Goal: Contribute content: Contribute content

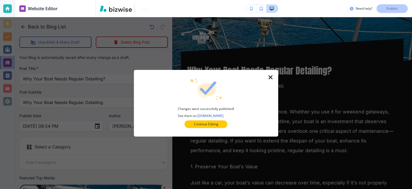
scroll to position [62, 0]
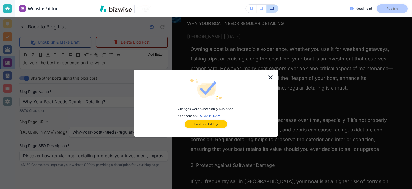
click at [271, 76] on icon "button" at bounding box center [270, 77] width 6 height 6
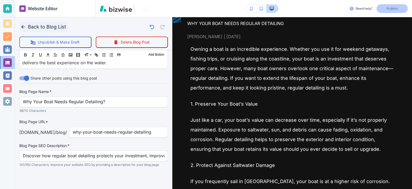
click at [38, 29] on button "Back to Blog List" at bounding box center [43, 26] width 49 height 11
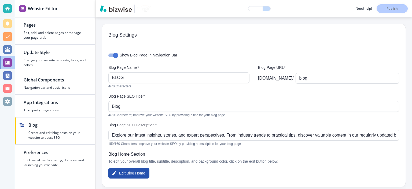
scroll to position [604, 0]
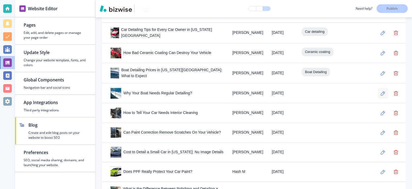
click at [378, 88] on button "button" at bounding box center [383, 93] width 11 height 11
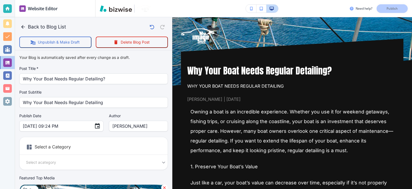
click at [86, 0] on body "Website Editor Pages Edit, add, and delete pages or manage your page order Upda…" at bounding box center [206, 0] width 412 height 0
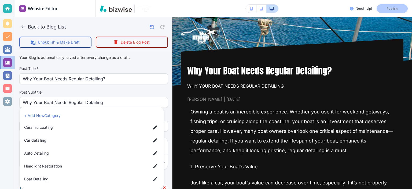
click at [56, 180] on span "Boat Detailing" at bounding box center [85, 179] width 122 height 6
type input "a23f864a9289c40c3a118"
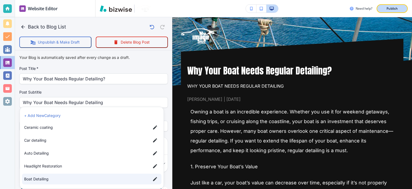
click at [398, 10] on div "Publish" at bounding box center [391, 8] width 17 height 5
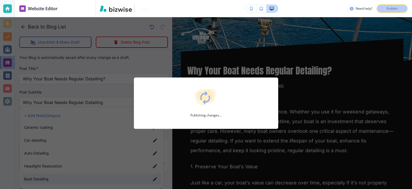
click at [162, 66] on div "Publishing changes..." at bounding box center [206, 102] width 412 height 171
click at [163, 66] on div "Publishing changes..." at bounding box center [206, 102] width 412 height 171
click at [165, 67] on div "Publishing changes..." at bounding box center [206, 102] width 412 height 171
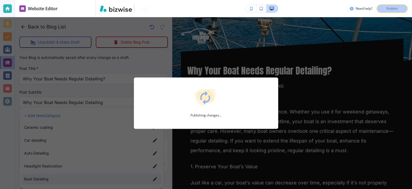
click at [165, 67] on div "Publishing changes..." at bounding box center [206, 102] width 412 height 171
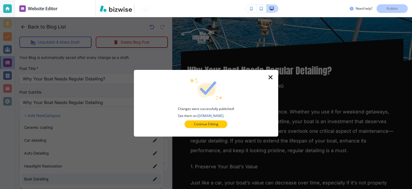
click at [272, 76] on icon "button" at bounding box center [270, 77] width 6 height 6
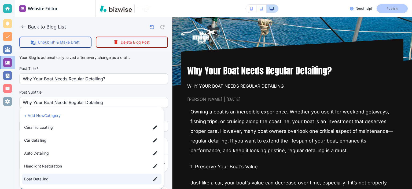
click at [154, 64] on div at bounding box center [206, 94] width 412 height 189
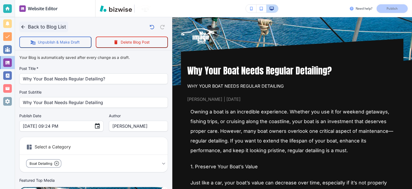
click at [22, 26] on icon "button" at bounding box center [22, 26] width 3 height 3
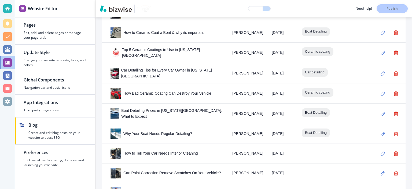
scroll to position [626, 0]
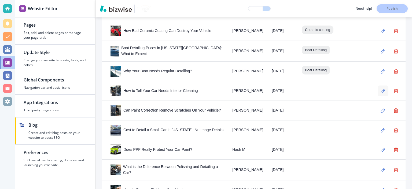
click at [381, 88] on icon "button" at bounding box center [383, 90] width 5 height 5
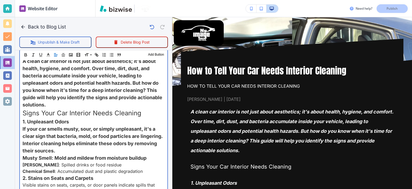
scroll to position [188, 0]
click at [152, 108] on p "Signs Your Car Interior Needs Cleaning" at bounding box center [94, 113] width 142 height 10
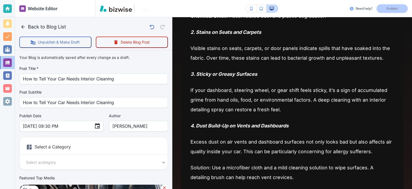
scroll to position [125, 0]
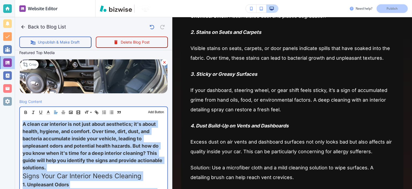
click at [117, 129] on span "A clean car interior is not just about aesthetics; it's about health, hygiene, …" at bounding box center [93, 145] width 141 height 49
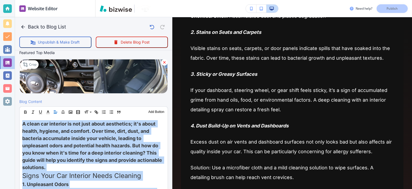
scroll to position [125, 0]
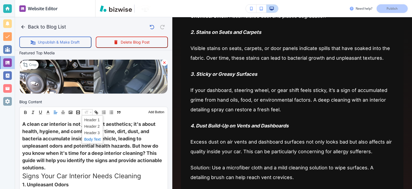
click at [91, 136] on span at bounding box center [92, 139] width 16 height 6
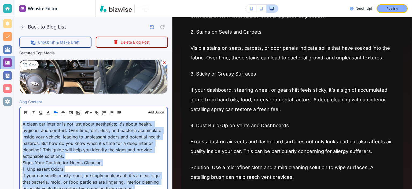
scroll to position [125, 0]
click at [107, 139] on span "A clean car interior is not just about aesthetics; it's about health, hygiene, …" at bounding box center [93, 140] width 140 height 38
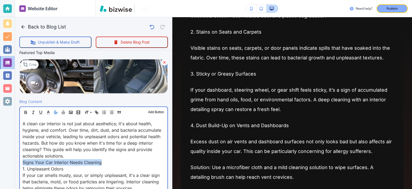
drag, startPoint x: 108, startPoint y: 163, endPoint x: 18, endPoint y: 164, distance: 90.1
click at [15, 164] on div "Website Editor Pages Edit, add, and delete pages or manage your page order Upda…" at bounding box center [206, 94] width 412 height 189
click at [53, 163] on span "Signs Your Car Interior Needs Cleaning" at bounding box center [62, 161] width 79 height 5
drag, startPoint x: 65, startPoint y: 167, endPoint x: 16, endPoint y: 159, distance: 49.6
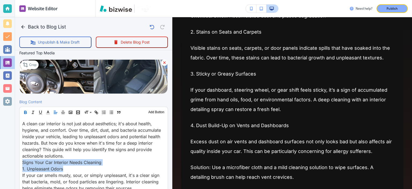
click at [25, 110] on icon "button" at bounding box center [25, 112] width 5 height 5
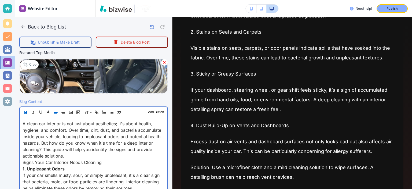
click at [67, 154] on p "A clean car interior is not just about aesthetics; it's about health, hygiene, …" at bounding box center [94, 139] width 142 height 39
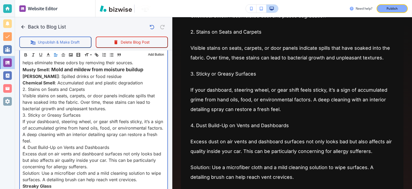
scroll to position [188, 0]
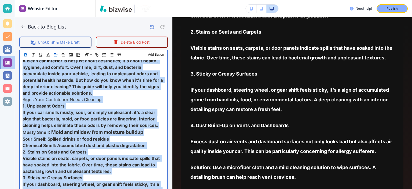
click at [110, 134] on p "﻿ Musty Smell : Mold and mildew from moisture buildup" at bounding box center [94, 131] width 142 height 7
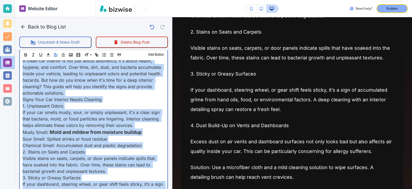
click at [110, 135] on p "Sour Smell: Spilled drinks or food residue" at bounding box center [94, 138] width 142 height 6
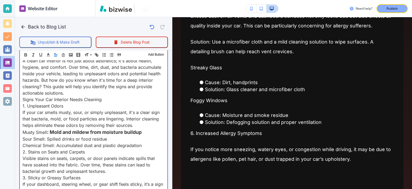
scroll to position [62, 0]
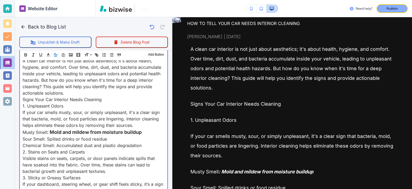
click at [142, 139] on p "Sour Smell: Spilled drinks or food residue" at bounding box center [94, 138] width 142 height 6
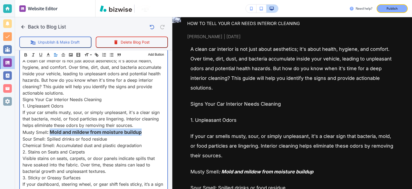
drag, startPoint x: 147, startPoint y: 131, endPoint x: 50, endPoint y: 132, distance: 96.3
click at [50, 132] on p "﻿Musty Smell : Mold and mildew from moisture buildup" at bounding box center [94, 131] width 142 height 7
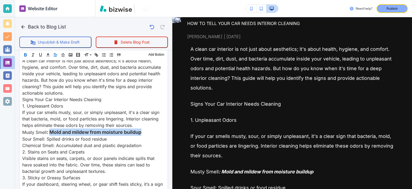
click at [27, 55] on icon "button" at bounding box center [25, 54] width 5 height 5
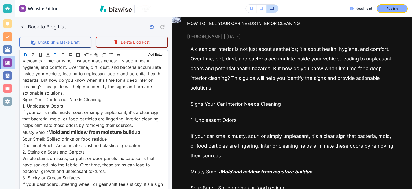
click at [27, 55] on icon "button" at bounding box center [25, 54] width 5 height 5
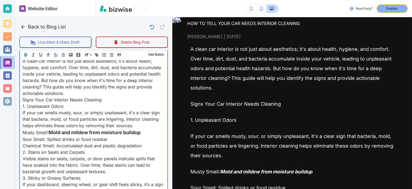
scroll to position [188, 0]
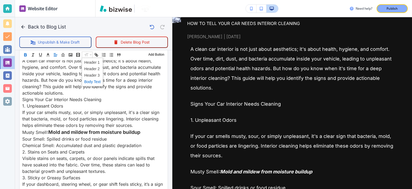
drag, startPoint x: 89, startPoint y: 55, endPoint x: 88, endPoint y: 59, distance: 4.1
click at [97, 80] on span at bounding box center [92, 81] width 16 height 6
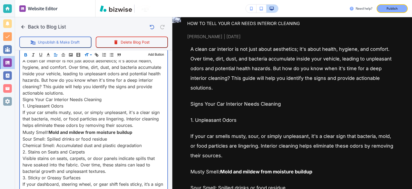
click at [110, 99] on p "Signs Your Car Interior Needs Cleaning" at bounding box center [94, 99] width 142 height 6
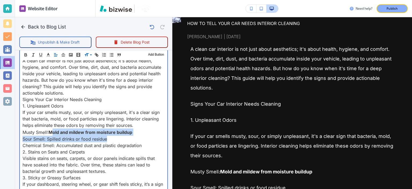
drag, startPoint x: 135, startPoint y: 134, endPoint x: 51, endPoint y: 132, distance: 84.0
click at [51, 132] on strong "Mold and mildew from moisture buildup" at bounding box center [91, 131] width 84 height 5
drag, startPoint x: 53, startPoint y: 132, endPoint x: 143, endPoint y: 132, distance: 90.9
click at [143, 132] on p "﻿Musty Smell : Mold and mildew from moisture buildup" at bounding box center [94, 131] width 142 height 7
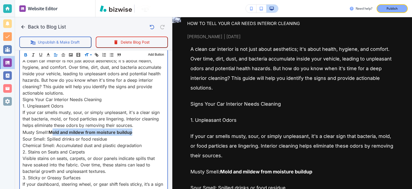
click at [68, 132] on strong "Mold and mildew from moisture buildup" at bounding box center [91, 131] width 84 height 5
drag, startPoint x: 138, startPoint y: 132, endPoint x: 51, endPoint y: 132, distance: 87.7
click at [51, 132] on p "﻿Musty Smell : Mold and mildew from moisture buildup" at bounding box center [94, 131] width 142 height 7
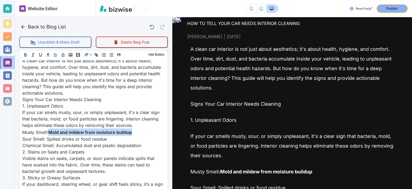
click at [27, 54] on icon "button" at bounding box center [25, 54] width 5 height 5
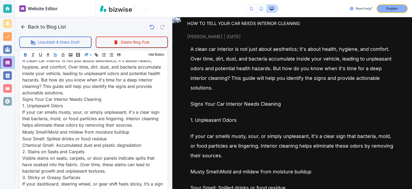
click at [27, 54] on icon "button" at bounding box center [25, 54] width 5 height 5
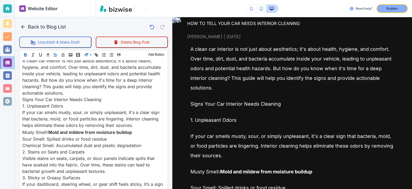
click at [27, 54] on icon "button" at bounding box center [25, 54] width 5 height 5
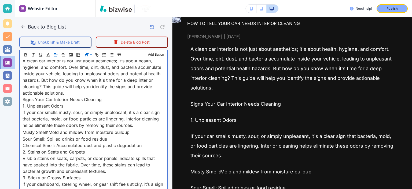
click at [109, 129] on p "﻿Musty Smell : Mold and mildew from moisture buildup" at bounding box center [94, 131] width 142 height 7
drag, startPoint x: 50, startPoint y: 131, endPoint x: 22, endPoint y: 131, distance: 28.7
click at [68, 133] on p "﻿Musty Smell : Mold and mildew from moisture buildup" at bounding box center [94, 131] width 142 height 7
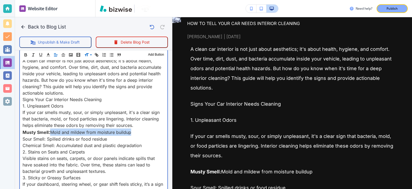
drag, startPoint x: 136, startPoint y: 131, endPoint x: 50, endPoint y: 132, distance: 85.6
click at [50, 132] on p "﻿Musty Smell : Mold and mildew from moisture buildup" at bounding box center [94, 131] width 142 height 7
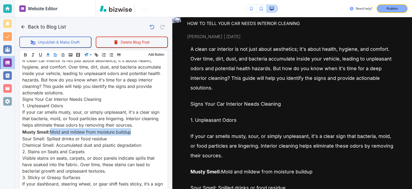
click at [46, 57] on icon "button" at bounding box center [48, 54] width 5 height 5
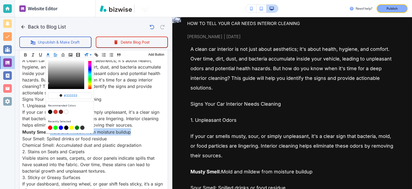
scroll to position [187, 0]
click at [56, 110] on button "button" at bounding box center [55, 112] width 4 height 4
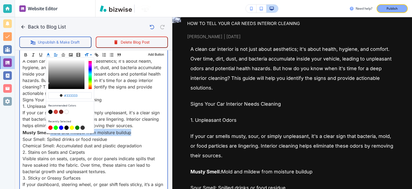
type input "#d2453c"
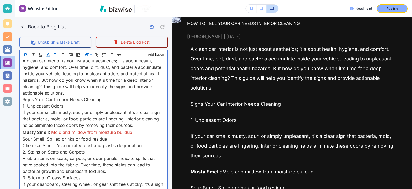
click at [128, 106] on p "1. Unpleasant Odors" at bounding box center [94, 105] width 142 height 6
drag, startPoint x: 83, startPoint y: 103, endPoint x: 20, endPoint y: 102, distance: 63.0
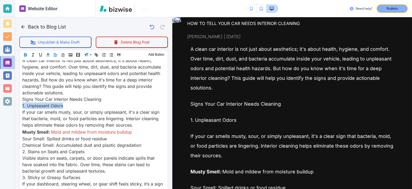
click at [26, 53] on icon "button" at bounding box center [25, 54] width 5 height 5
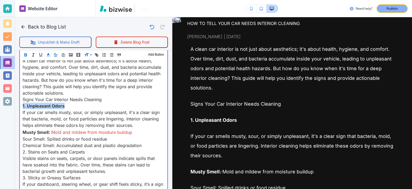
click at [79, 102] on p "1. Unpleasant Odors" at bounding box center [94, 105] width 142 height 6
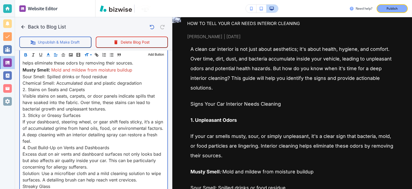
scroll to position [250, 0]
drag, startPoint x: 88, startPoint y: 89, endPoint x: 19, endPoint y: 86, distance: 69.5
click at [20, 90] on div "A clean car interior is not just about aesthetics; it's about health, hygiene, …" at bounding box center [93, 169] width 147 height 354
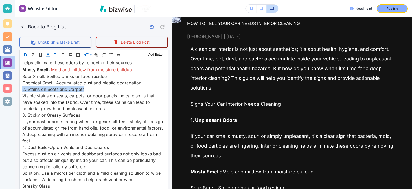
click at [26, 53] on icon "button" at bounding box center [25, 53] width 2 height 1
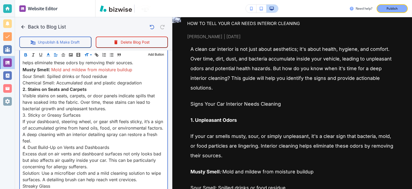
click at [41, 90] on p "2. Stains on Seats and Carpets" at bounding box center [94, 89] width 142 height 6
drag, startPoint x: 91, startPoint y: 114, endPoint x: 10, endPoint y: 114, distance: 80.7
click at [10, 114] on div "Website Editor Pages Edit, add, and delete pages or manage your page order Upda…" at bounding box center [206, 94] width 412 height 189
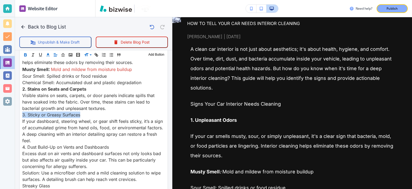
click at [24, 54] on icon "button" at bounding box center [25, 54] width 5 height 5
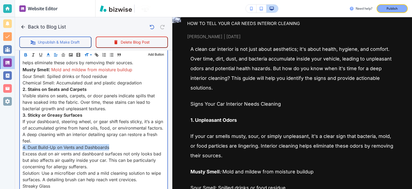
drag, startPoint x: 76, startPoint y: 145, endPoint x: 18, endPoint y: 132, distance: 58.8
click at [17, 139] on div "Blog Content Header 1 Header 2 Header 3 Body Text Add Button A clean car interi…" at bounding box center [93, 162] width 157 height 378
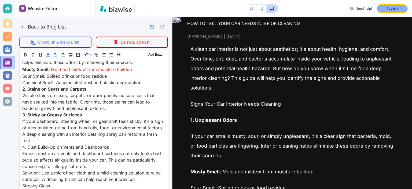
click at [26, 60] on div "Header 1 Header 2 Header 3 Body Text Add Button" at bounding box center [94, 54] width 148 height 11
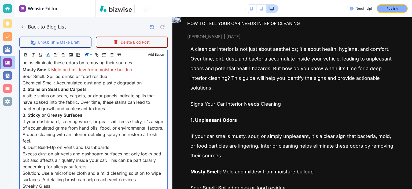
click at [44, 112] on span "3. Sticky or Greasy Surfaces" at bounding box center [53, 114] width 60 height 5
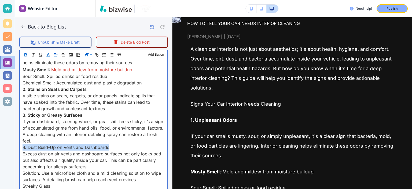
drag, startPoint x: 113, startPoint y: 146, endPoint x: 19, endPoint y: 145, distance: 93.9
click at [19, 145] on div "Header 1 Header 2 Header 3 Body Text Add Button A clean car interior is not jus…" at bounding box center [93, 164] width 149 height 366
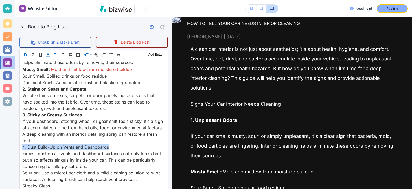
click at [24, 53] on icon "button" at bounding box center [25, 53] width 2 height 1
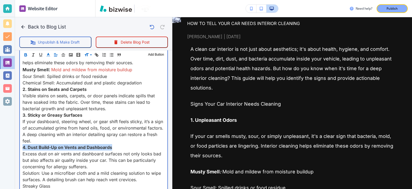
click at [59, 123] on p "If your dashboard, steering wheel, or gear shift feels sticky, it’s a sign of a…" at bounding box center [94, 131] width 142 height 26
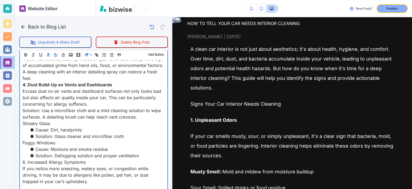
scroll to position [0, 0]
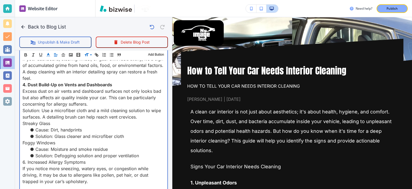
click at [21, 121] on div "A clean car interior is not just about aesthetics; it's about health, hygiene, …" at bounding box center [93, 107] width 147 height 354
click at [59, 120] on li "Streaky Glass" at bounding box center [97, 123] width 136 height 6
drag, startPoint x: 64, startPoint y: 122, endPoint x: 29, endPoint y: 73, distance: 60.4
click at [3, 122] on div "Website Editor Pages Edit, add, and delete pages or manage your page order Upda…" at bounding box center [206, 94] width 412 height 189
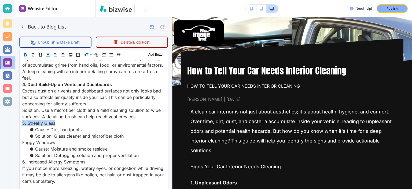
click at [26, 56] on icon "button" at bounding box center [25, 54] width 5 height 5
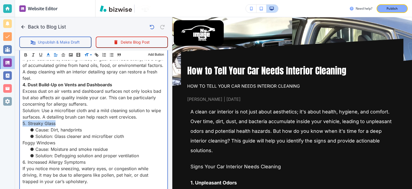
scroll to position [313, 0]
click at [90, 121] on p "5. Streaky Glass" at bounding box center [94, 123] width 142 height 6
click at [73, 159] on span "6. Increased Allergy Symptoms" at bounding box center [54, 161] width 63 height 5
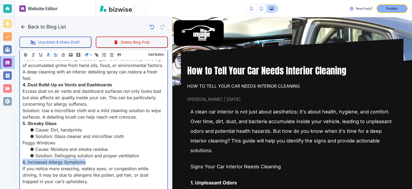
click at [73, 159] on span "6. Increased Allergy Symptoms" at bounding box center [54, 161] width 63 height 5
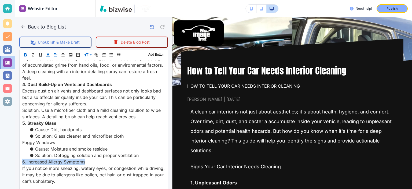
click at [26, 54] on icon "button" at bounding box center [25, 54] width 5 height 5
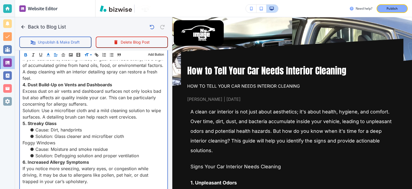
click at [59, 94] on span "Excess dust on air vents and dashboard surfaces not only looks bad but also aff…" at bounding box center [93, 97] width 140 height 18
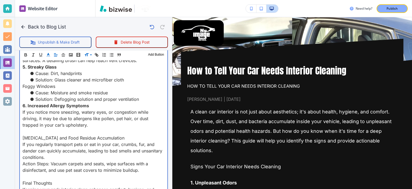
scroll to position [375, 0]
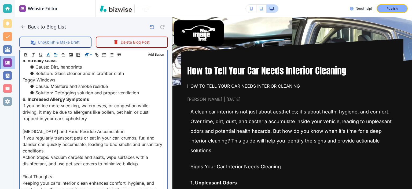
click at [56, 123] on p at bounding box center [94, 124] width 142 height 6
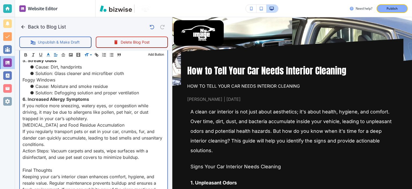
click at [56, 125] on span "[MEDICAL_DATA] and Food Residue Accumulation" at bounding box center [74, 124] width 102 height 5
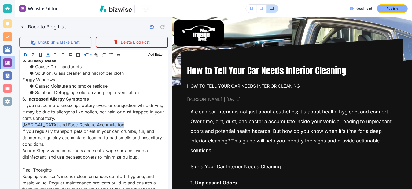
drag, startPoint x: 25, startPoint y: 54, endPoint x: 57, endPoint y: 102, distance: 57.4
click at [25, 54] on icon "button" at bounding box center [25, 54] width 5 height 5
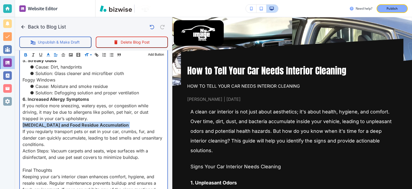
click at [57, 103] on span "If you notice more sneezing, watery eyes, or congestion while driving, it may b…" at bounding box center [86, 112] width 127 height 18
click at [58, 161] on p at bounding box center [94, 163] width 142 height 6
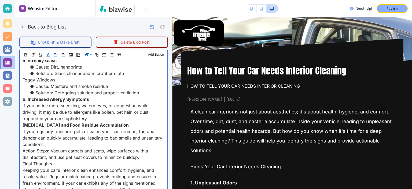
click at [47, 162] on span "Final Thoughts" at bounding box center [37, 163] width 29 height 5
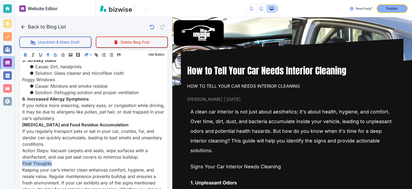
click at [23, 53] on icon "button" at bounding box center [25, 54] width 5 height 5
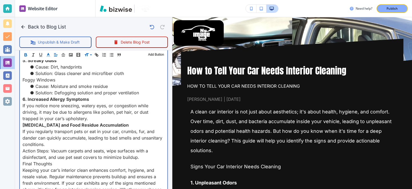
click at [66, 114] on p "If you notice more sneezing, watery eyes, or congestion while driving, it may b…" at bounding box center [94, 111] width 142 height 19
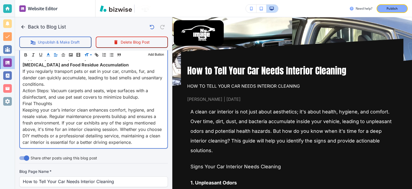
scroll to position [438, 0]
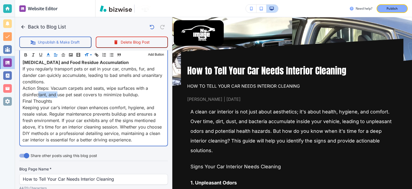
drag, startPoint x: 57, startPoint y: 95, endPoint x: 37, endPoint y: 95, distance: 19.8
click at [37, 95] on span "Action Steps: Vacuum carpets and seats, wipe surfaces with a disinfectant, and …" at bounding box center [86, 91] width 127 height 12
click at [37, 98] on span "Final Thoughts" at bounding box center [37, 100] width 29 height 5
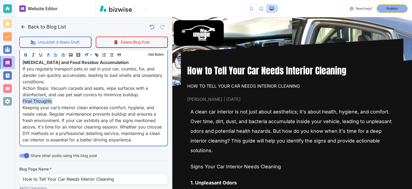
click at [37, 98] on span "Final Thoughts" at bounding box center [37, 100] width 29 height 5
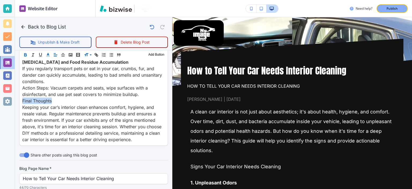
click at [26, 55] on icon "button" at bounding box center [25, 54] width 5 height 5
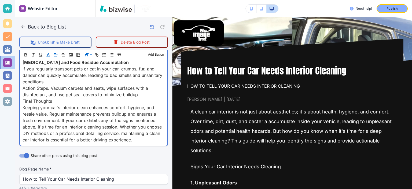
click at [56, 83] on span "If you regularly transport pets or eat in your car, crumbs, fur, and dander can…" at bounding box center [93, 75] width 141 height 18
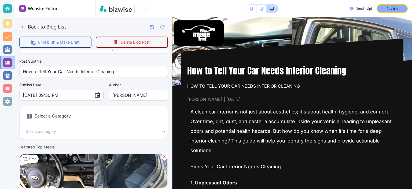
scroll to position [0, 0]
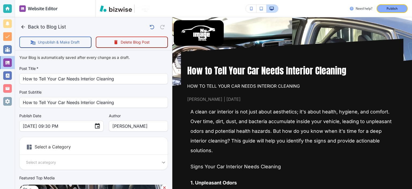
click at [58, 0] on body "Website Editor Pages Edit, add, and delete pages or manage your page order Upda…" at bounding box center [206, 0] width 412 height 0
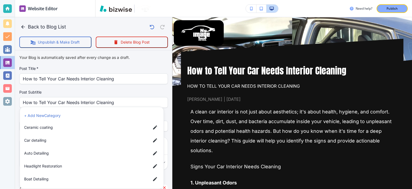
drag, startPoint x: 48, startPoint y: 141, endPoint x: 68, endPoint y: 143, distance: 19.6
click at [48, 141] on span "Car detailing" at bounding box center [85, 140] width 122 height 6
type input "a17a567b9bc7206218ab9"
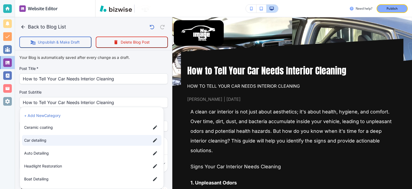
click at [165, 93] on div at bounding box center [206, 94] width 412 height 189
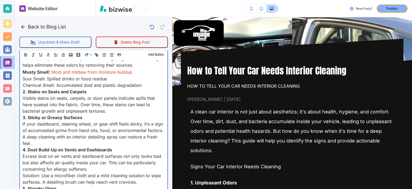
click at [126, 102] on span "Visible stains on seats, carpets, or door panels indicate spills that have soak…" at bounding box center [90, 104] width 134 height 18
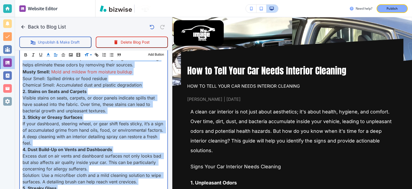
copy div "L ipsum dol sitametc ad eli sedd eiusm temporinci; ut'l etdol magnaa, enimadm, …"
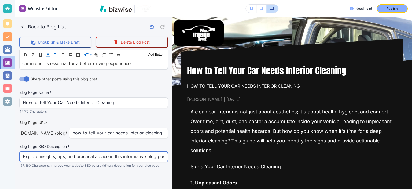
click at [128, 152] on input "Explore insights, tips, and practical advice in this informative blog post. Dis…" at bounding box center [94, 156] width 142 height 10
paste input "Learn the key signs your car interior needs cleaning—from odors to stains and d…"
type input "Learn the key signs your car interior needs cleaning—from odors to stains and d…"
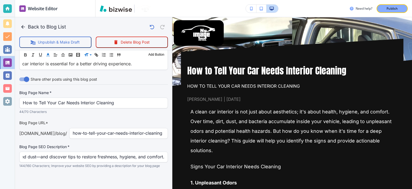
scroll to position [0, 0]
click at [136, 168] on p "144/160 Characters; Improve your website SEO by providing a description for you…" at bounding box center [91, 165] width 145 height 5
click at [389, 10] on p "Publish" at bounding box center [391, 8] width 11 height 5
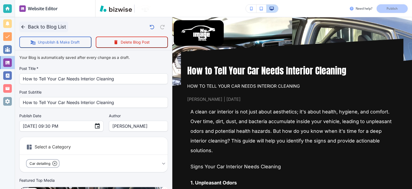
click at [38, 28] on button "Back to Blog List" at bounding box center [43, 26] width 49 height 11
